Goal: Information Seeking & Learning: Learn about a topic

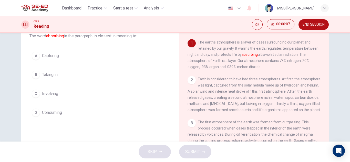
scroll to position [26, 0]
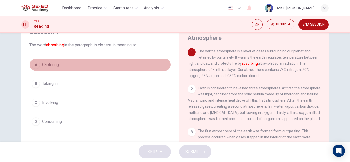
click at [75, 65] on button "A Capturing" at bounding box center [100, 64] width 142 height 13
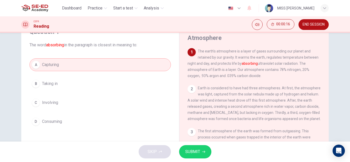
click at [74, 83] on button "B Taking in" at bounding box center [100, 83] width 142 height 13
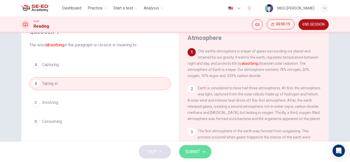
click at [206, 156] on button "SUBMIT" at bounding box center [195, 151] width 32 height 13
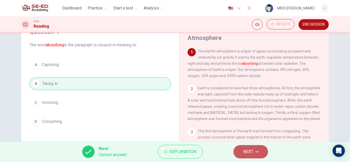
click at [250, 153] on span "NEXT" at bounding box center [248, 151] width 10 height 7
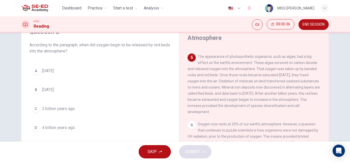
scroll to position [179, 0]
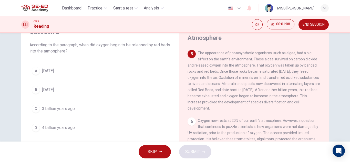
click at [86, 66] on button "A [DATE]" at bounding box center [100, 71] width 142 height 13
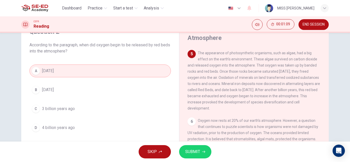
click at [86, 66] on button "A [DATE]" at bounding box center [100, 71] width 142 height 13
click at [206, 150] on button "SUBMIT" at bounding box center [195, 151] width 32 height 13
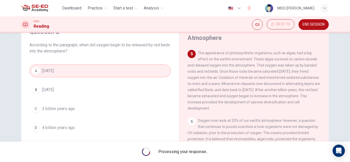
click at [206, 150] on span "Processing your response..." at bounding box center [183, 152] width 50 height 6
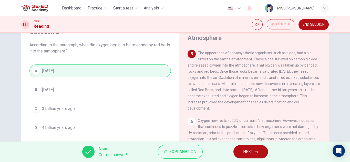
click at [252, 156] on button "NEXT" at bounding box center [251, 151] width 35 height 13
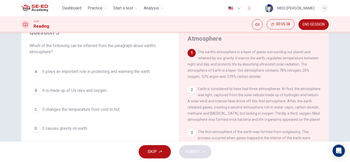
scroll to position [26, 0]
click at [135, 74] on button "A It plays an important role in protecting and warming the earth" at bounding box center [100, 70] width 142 height 13
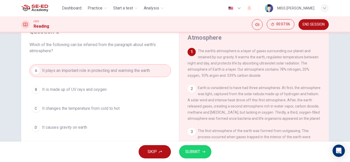
click at [185, 151] on button "SUBMIT" at bounding box center [195, 151] width 32 height 13
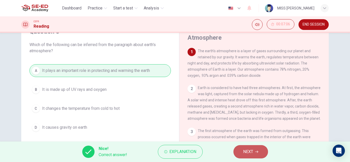
click at [243, 152] on span "NEXT" at bounding box center [248, 151] width 10 height 7
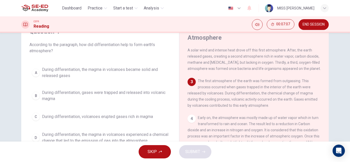
scroll to position [51, 0]
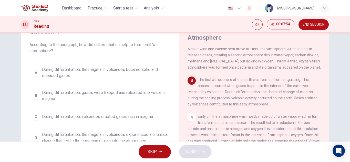
click at [107, 69] on span "During differentiation, the magma in volcanoes became solid and released gases" at bounding box center [105, 73] width 127 height 12
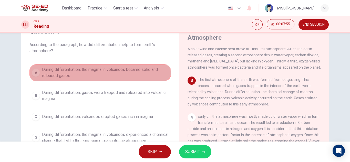
click at [107, 69] on span "During differentiation, the magma in volcanoes became solid and released gases" at bounding box center [105, 73] width 127 height 12
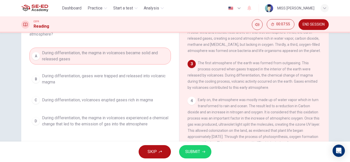
scroll to position [52, 0]
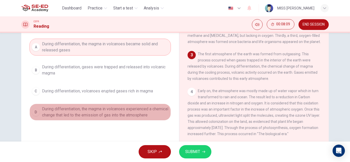
click at [143, 109] on span "During differentiation, the magma in volcanoes experienced a chemical change th…" at bounding box center [105, 112] width 127 height 12
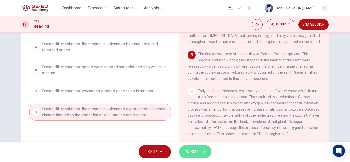
click at [204, 151] on icon "button" at bounding box center [203, 152] width 3 height 3
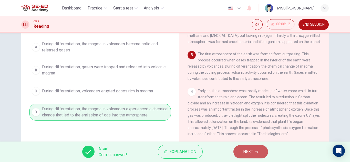
click at [243, 151] on span "NEXT" at bounding box center [248, 151] width 10 height 7
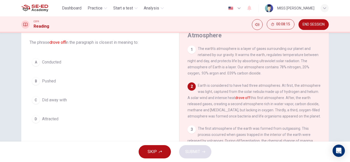
scroll to position [20, 0]
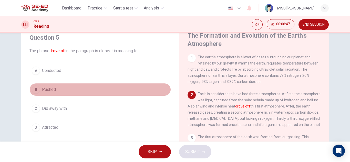
click at [87, 91] on button "B Pushed" at bounding box center [100, 89] width 142 height 13
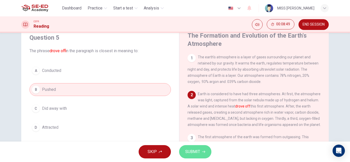
click at [192, 151] on span "SUBMIT" at bounding box center [192, 151] width 15 height 7
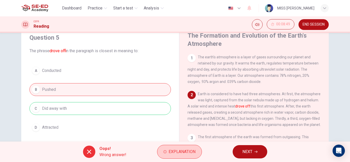
click at [161, 151] on button "Explanation" at bounding box center [179, 152] width 45 height 14
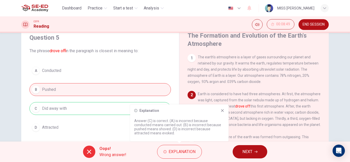
click at [221, 108] on div "Explanation Answer (C) is correct. (A) is incorrect because conducted means car…" at bounding box center [179, 123] width 98 height 37
click at [222, 108] on div "Explanation Answer (C) is correct. (A) is incorrect because conducted means car…" at bounding box center [179, 123] width 98 height 37
click at [222, 112] on icon at bounding box center [223, 111] width 4 height 4
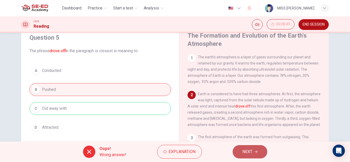
click at [257, 151] on icon "button" at bounding box center [256, 152] width 3 height 3
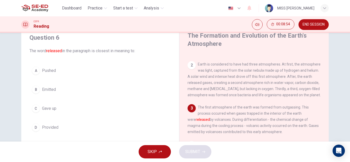
scroll to position [51, 0]
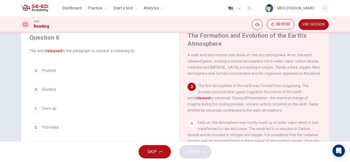
click at [67, 91] on button "B Emitted" at bounding box center [100, 89] width 142 height 13
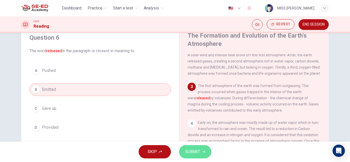
click at [195, 147] on button "SUBMIT" at bounding box center [195, 151] width 32 height 13
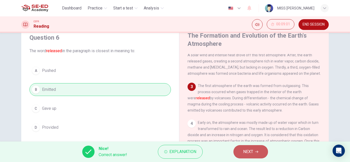
click at [244, 151] on span "NEXT" at bounding box center [248, 151] width 10 height 7
click at [244, 151] on div "Nice! Correct answer! Explanation NEXT" at bounding box center [175, 152] width 350 height 21
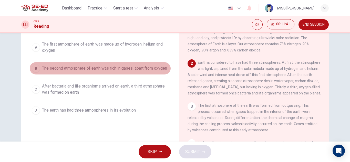
click at [112, 63] on button "B The second atmosphere of earth was rich in gases, apart from oxygen" at bounding box center [100, 68] width 142 height 13
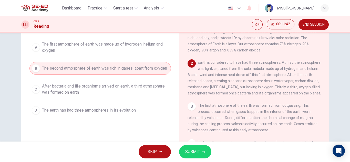
click at [204, 152] on icon "button" at bounding box center [203, 152] width 3 height 2
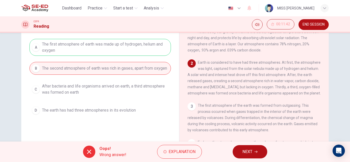
click at [249, 151] on span "NEXT" at bounding box center [248, 151] width 10 height 7
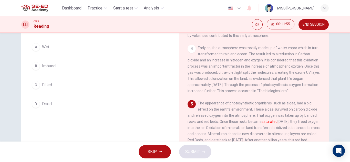
scroll to position [38, 0]
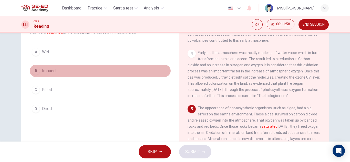
click at [83, 71] on button "B Imbued" at bounding box center [100, 71] width 142 height 13
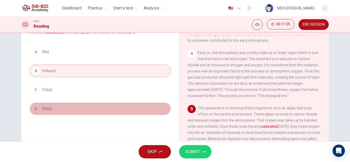
click at [107, 114] on button "D Dried" at bounding box center [100, 109] width 142 height 13
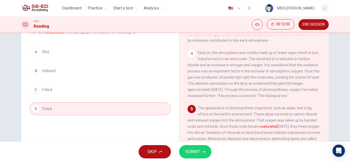
click at [196, 154] on span "SUBMIT" at bounding box center [192, 151] width 15 height 7
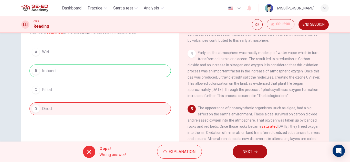
click at [256, 155] on button "NEXT" at bounding box center [250, 151] width 35 height 13
click at [256, 155] on div "Oops! Wrong answer! Explanation NEXT" at bounding box center [175, 152] width 350 height 21
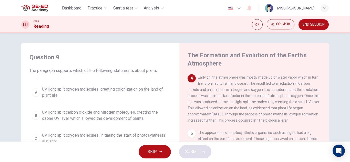
scroll to position [26, 0]
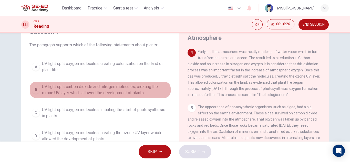
click at [140, 88] on span "UV light split carbon dioxide and nitrogen molecules, creating the ozone UV lay…" at bounding box center [105, 90] width 127 height 12
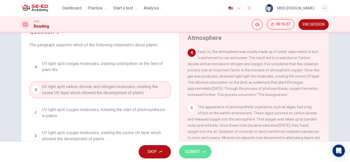
click at [192, 152] on span "SUBMIT" at bounding box center [192, 151] width 15 height 7
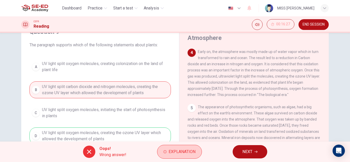
click at [191, 149] on span "Explanation" at bounding box center [182, 151] width 27 height 7
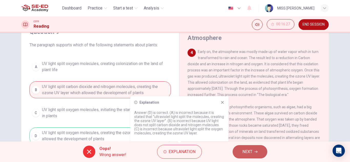
click at [240, 152] on button "NEXT" at bounding box center [250, 151] width 35 height 13
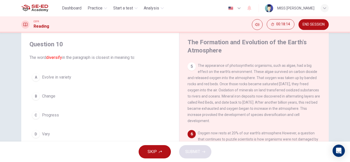
scroll to position [13, 0]
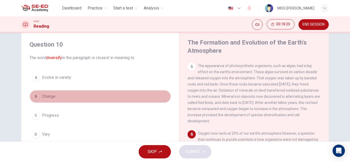
click at [68, 93] on button "B Change" at bounding box center [100, 96] width 142 height 13
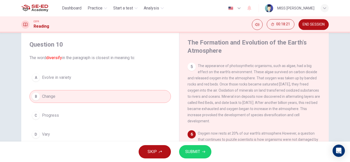
click at [196, 151] on span "SUBMIT" at bounding box center [192, 151] width 15 height 7
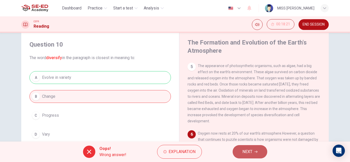
click at [245, 154] on span "NEXT" at bounding box center [248, 151] width 10 height 7
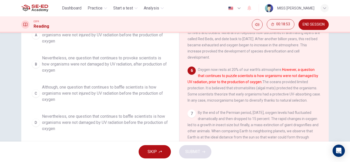
scroll to position [77, 0]
click at [107, 37] on span "Also, one question that continues to annoy scientists is how organisms were not…" at bounding box center [105, 35] width 127 height 18
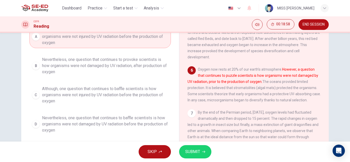
scroll to position [0, 0]
click at [104, 101] on span "Although, one question that continues to baffle scientists is how organisms wer…" at bounding box center [105, 95] width 127 height 18
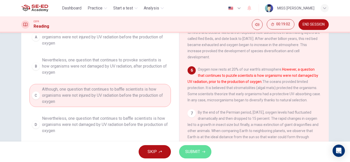
click at [204, 152] on icon "button" at bounding box center [203, 152] width 3 height 3
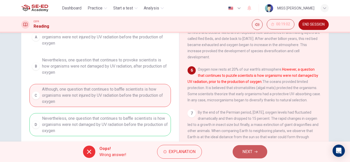
click at [244, 151] on span "NEXT" at bounding box center [248, 151] width 10 height 7
click at [244, 151] on div "Oops! Wrong answer! Explanation NEXT" at bounding box center [175, 152] width 350 height 21
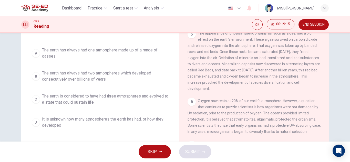
scroll to position [51, 0]
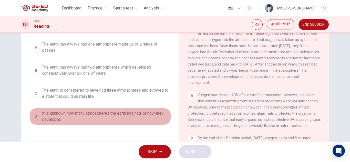
click at [116, 116] on span "It is unknown how many atmospheres the earth has had, or how they developed" at bounding box center [105, 117] width 127 height 12
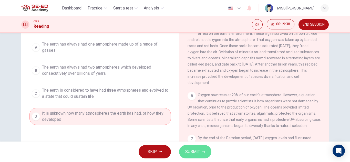
click at [204, 152] on icon "button" at bounding box center [203, 152] width 3 height 3
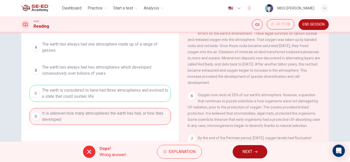
click at [253, 148] on button "NEXT" at bounding box center [250, 151] width 35 height 13
click at [253, 148] on div "Oops! Wrong answer! Explanation NEXT" at bounding box center [175, 152] width 350 height 21
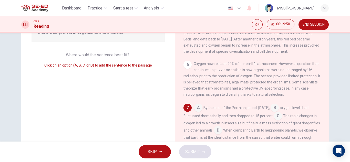
scroll to position [77, 0]
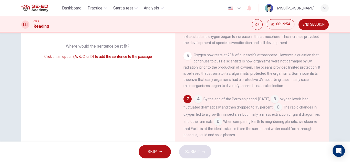
click at [157, 76] on div "Question 13 Look at the four that indicate where the following sentence could b…" at bounding box center [98, 59] width 154 height 186
drag, startPoint x: 157, startPoint y: 76, endPoint x: 154, endPoint y: 88, distance: 12.5
click at [154, 88] on div "Question 13 Look at the four that indicate where the following sentence could b…" at bounding box center [98, 59] width 154 height 186
click at [325, 113] on div "1 The earth's atmosphere is a layer of gases surrounding our planet and retaine…" at bounding box center [256, 70] width 144 height 147
click at [222, 121] on input at bounding box center [218, 122] width 8 height 8
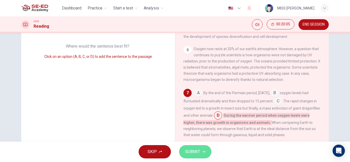
click at [200, 153] on span "SUBMIT" at bounding box center [192, 151] width 15 height 7
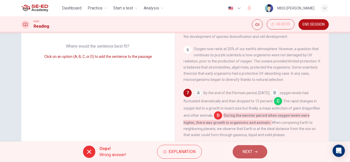
click at [248, 152] on span "NEXT" at bounding box center [248, 151] width 10 height 7
click at [248, 152] on div "Oops! Wrong answer! Explanation NEXT" at bounding box center [175, 152] width 350 height 21
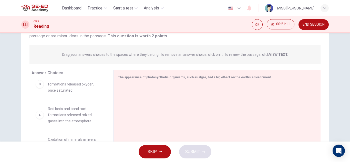
scroll to position [90, 0]
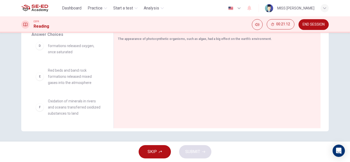
click at [41, 111] on div "F Oxidation of minerals in rivers and oceans transferred oxidized substances to…" at bounding box center [69, 107] width 66 height 18
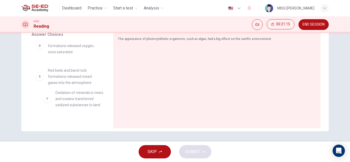
drag, startPoint x: 39, startPoint y: 109, endPoint x: 46, endPoint y: 104, distance: 8.8
click at [46, 104] on div "A Algae fed off oxygen and released carbon dioxide into the atmosphere B Banded…" at bounding box center [71, 81] width 78 height 79
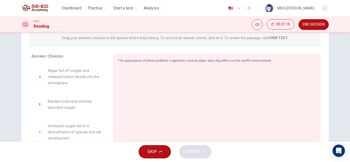
scroll to position [38, 0]
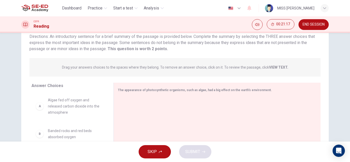
click at [164, 153] on button "SKIP" at bounding box center [155, 151] width 32 height 13
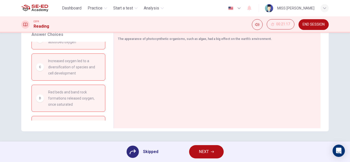
scroll to position [98, 0]
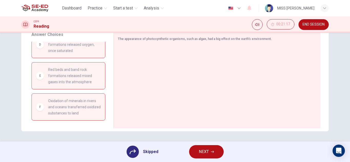
click at [45, 112] on div "F Oxidation of minerals in rivers and oceans transferred oxidized substances to…" at bounding box center [68, 107] width 65 height 18
click at [135, 154] on icon at bounding box center [133, 152] width 6 height 6
click at [193, 151] on button "NEXT" at bounding box center [206, 151] width 35 height 13
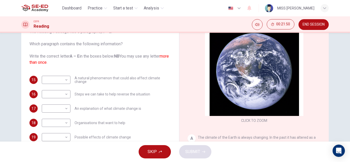
scroll to position [51, 0]
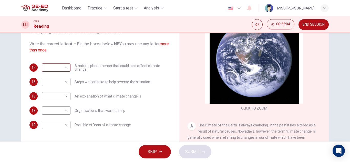
click at [66, 70] on body "This site uses cookies, as explained in our Privacy Policy . If you agree to th…" at bounding box center [175, 81] width 350 height 162
click at [66, 70] on div at bounding box center [175, 81] width 350 height 162
click at [64, 70] on body "This site uses cookies, as explained in our Privacy Policy . If you agree to th…" at bounding box center [175, 81] width 350 height 162
click at [64, 70] on div at bounding box center [175, 81] width 350 height 162
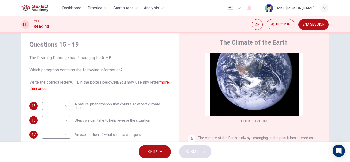
scroll to position [64, 0]
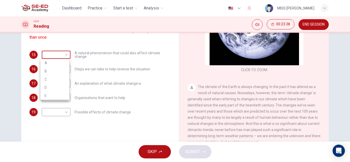
click at [65, 55] on body "This site uses cookies, as explained in our Privacy Policy . If you agree to th…" at bounding box center [175, 81] width 350 height 162
click at [65, 55] on div at bounding box center [175, 81] width 350 height 162
click at [65, 55] on body "This site uses cookies, as explained in our Privacy Policy . If you agree to th…" at bounding box center [175, 81] width 350 height 162
click at [65, 55] on div at bounding box center [175, 81] width 350 height 162
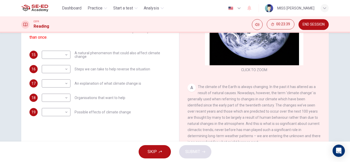
click at [65, 55] on body "This site uses cookies, as explained in our Privacy Policy . If you agree to th…" at bounding box center [175, 81] width 350 height 162
click at [65, 55] on div at bounding box center [175, 81] width 350 height 162
click at [65, 55] on body "This site uses cookies, as explained in our Privacy Policy . If you agree to th…" at bounding box center [175, 81] width 350 height 162
drag, startPoint x: 65, startPoint y: 55, endPoint x: 58, endPoint y: 83, distance: 29.1
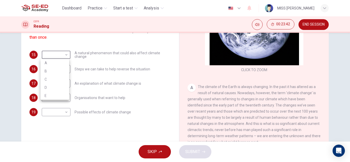
click at [58, 83] on div "A B C D E" at bounding box center [175, 81] width 350 height 162
click at [58, 83] on li "C" at bounding box center [55, 79] width 29 height 8
drag, startPoint x: 62, startPoint y: 53, endPoint x: 57, endPoint y: 74, distance: 21.3
click at [57, 74] on body "This site uses cookies, as explained in our Privacy Policy . If you agree to th…" at bounding box center [175, 81] width 350 height 162
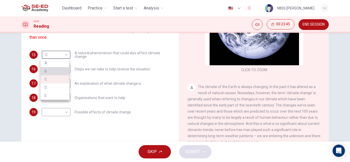
click at [57, 74] on li "B" at bounding box center [55, 71] width 29 height 8
type input "B"
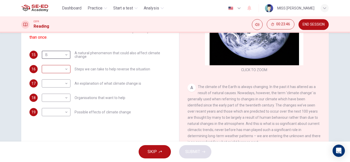
click at [62, 68] on body "This site uses cookies, as explained in our Privacy Policy . If you agree to th…" at bounding box center [175, 81] width 350 height 162
drag, startPoint x: 62, startPoint y: 68, endPoint x: 53, endPoint y: 108, distance: 40.6
click at [53, 108] on div "A B C D E" at bounding box center [175, 81] width 350 height 162
click at [53, 108] on li "E" at bounding box center [55, 110] width 29 height 8
type input "E"
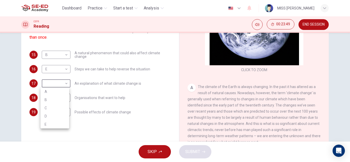
drag, startPoint x: 64, startPoint y: 82, endPoint x: 61, endPoint y: 95, distance: 13.7
click at [61, 95] on body "This site uses cookies, as explained in our Privacy Policy . If you agree to th…" at bounding box center [175, 81] width 350 height 162
click at [64, 91] on li "A" at bounding box center [55, 92] width 29 height 8
type input "A"
click at [64, 91] on li "A" at bounding box center [55, 92] width 29 height 8
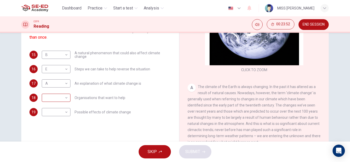
click at [64, 95] on body "This site uses cookies, as explained in our Privacy Policy . If you agree to th…" at bounding box center [175, 81] width 350 height 162
click at [64, 95] on div at bounding box center [175, 81] width 350 height 162
drag, startPoint x: 64, startPoint y: 96, endPoint x: 58, endPoint y: 122, distance: 26.6
click at [58, 122] on body "This site uses cookies, as explained in our Privacy Policy . If you agree to th…" at bounding box center [175, 81] width 350 height 162
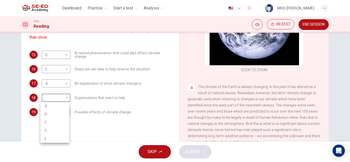
click at [58, 122] on li "C" at bounding box center [55, 122] width 29 height 8
type input "C"
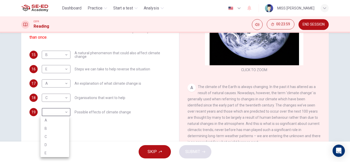
drag, startPoint x: 67, startPoint y: 111, endPoint x: 55, endPoint y: 143, distance: 34.2
click at [55, 143] on body "This site uses cookies, as explained in our Privacy Policy . If you agree to th…" at bounding box center [175, 81] width 350 height 162
click at [55, 143] on li "D" at bounding box center [55, 145] width 29 height 8
type input "D"
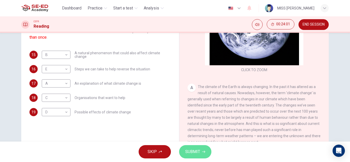
click at [199, 152] on span "SUBMIT" at bounding box center [192, 151] width 15 height 7
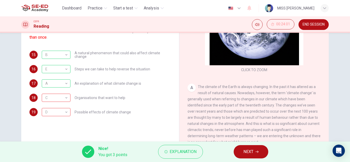
click at [259, 152] on icon "button" at bounding box center [257, 152] width 3 height 2
click at [259, 152] on div "Nice! You got 3 points Explanation NEXT" at bounding box center [175, 152] width 350 height 21
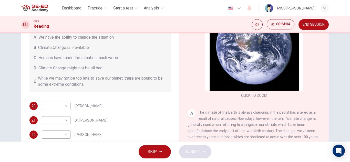
scroll to position [0, 0]
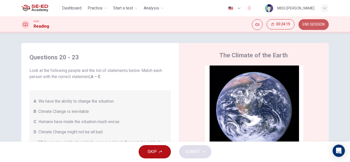
click at [319, 26] on span "END SESSION" at bounding box center [314, 25] width 22 height 4
